Goal: Information Seeking & Learning: Learn about a topic

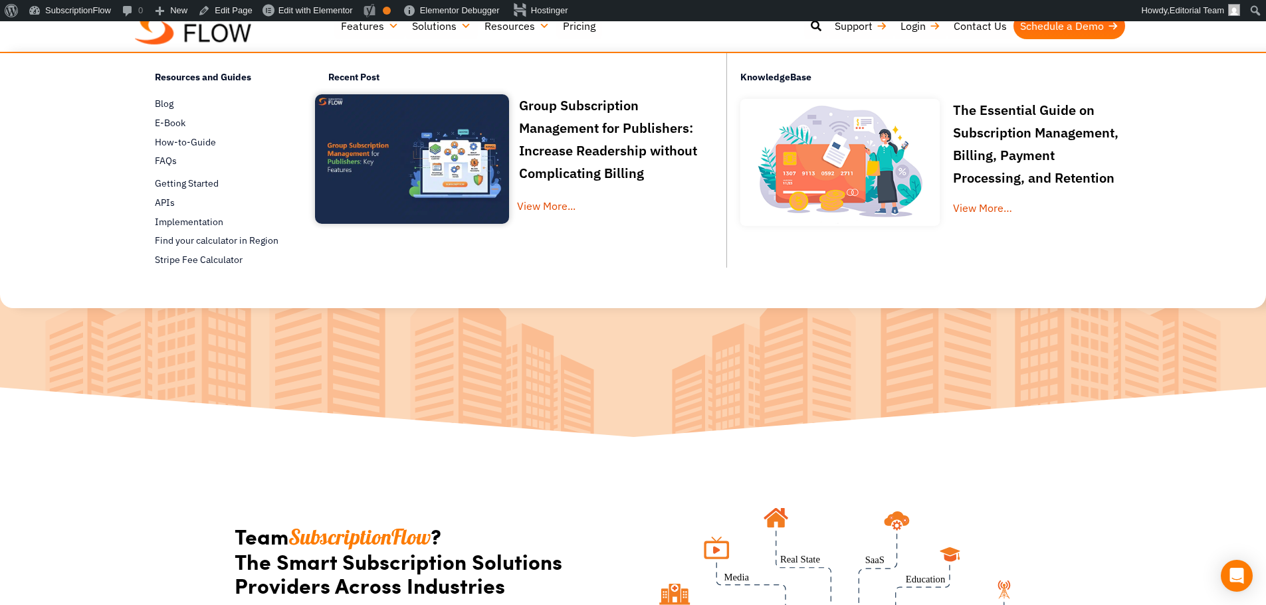
click at [540, 118] on h3 "Group Subscription Management for Publishers: Increase Readership without Compl…" at bounding box center [509, 139] width 388 height 90
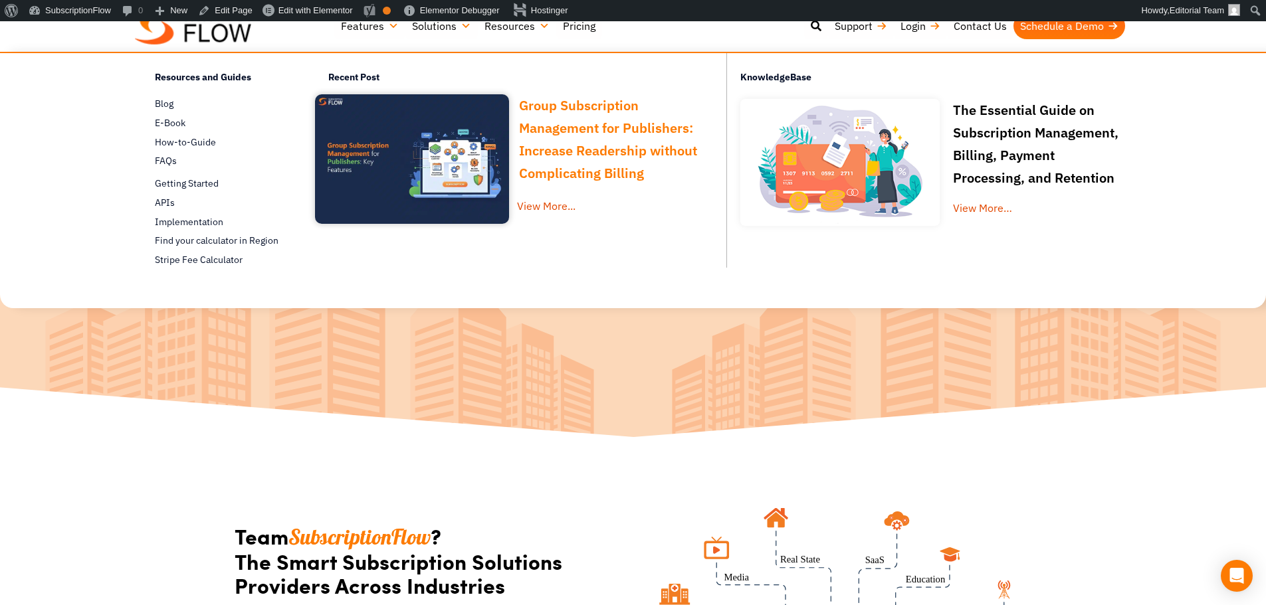
click at [545, 132] on link "Group Subscription Management for Publishers: Increase Readership without Compl…" at bounding box center [608, 141] width 178 height 90
